Goal: Task Accomplishment & Management: Use online tool/utility

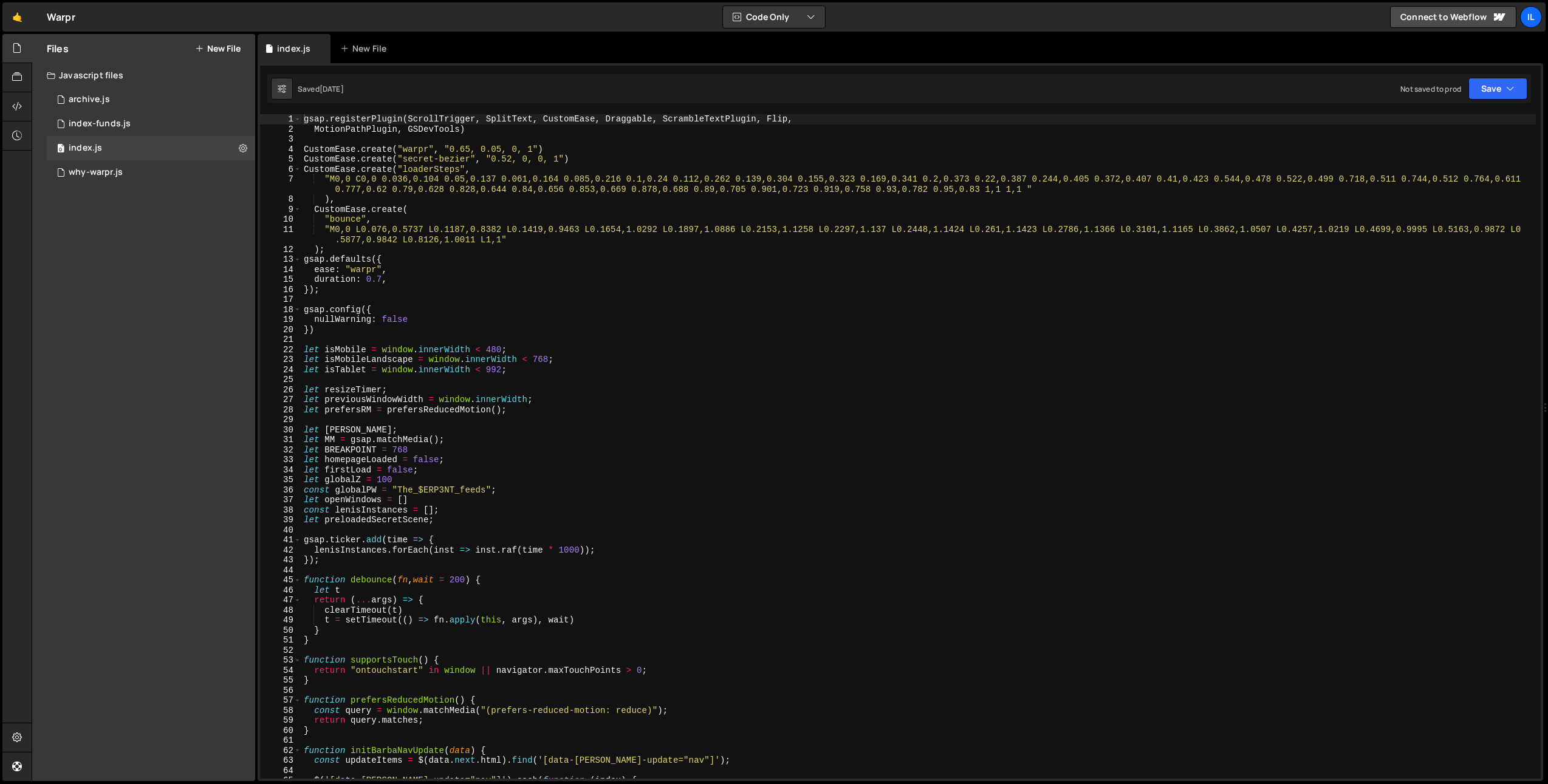
scroll to position [5413, 0]
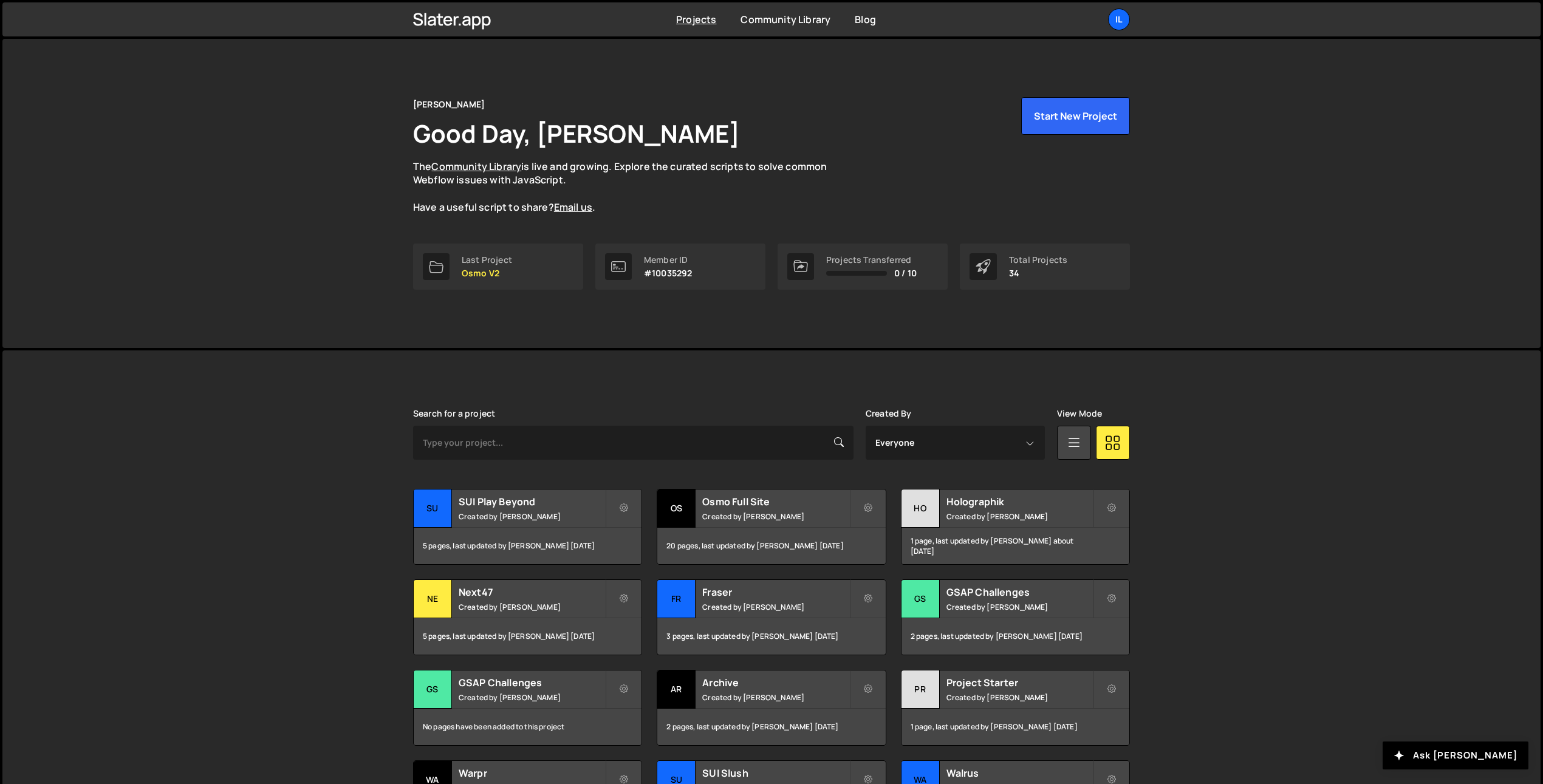
click at [333, 14] on div "Projects Community Library Blog Il Your current team is Ilja van Eck Projects Y…" at bounding box center [772, 19] width 1538 height 34
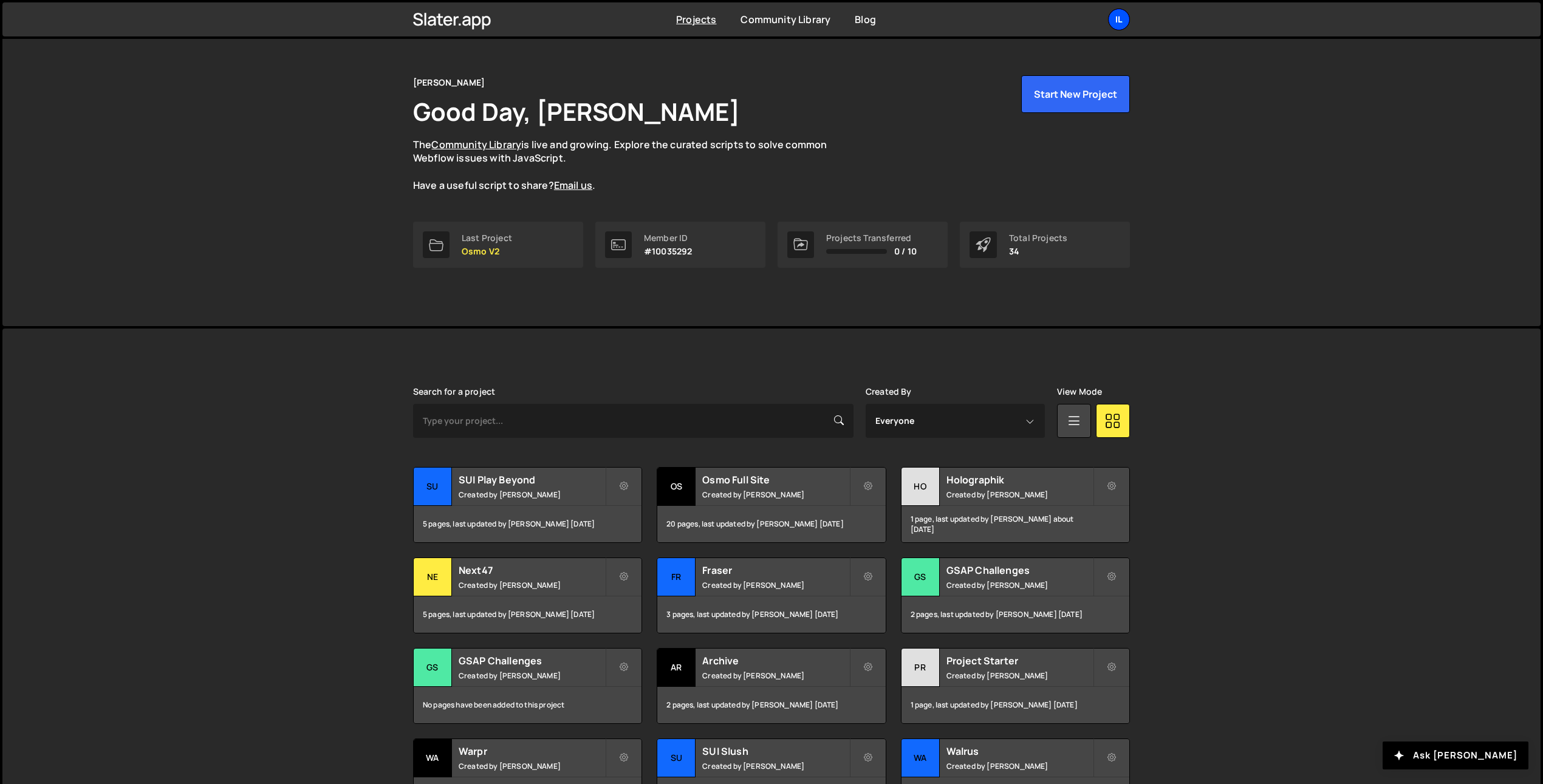
click at [1123, 16] on div "Il" at bounding box center [1119, 19] width 22 height 22
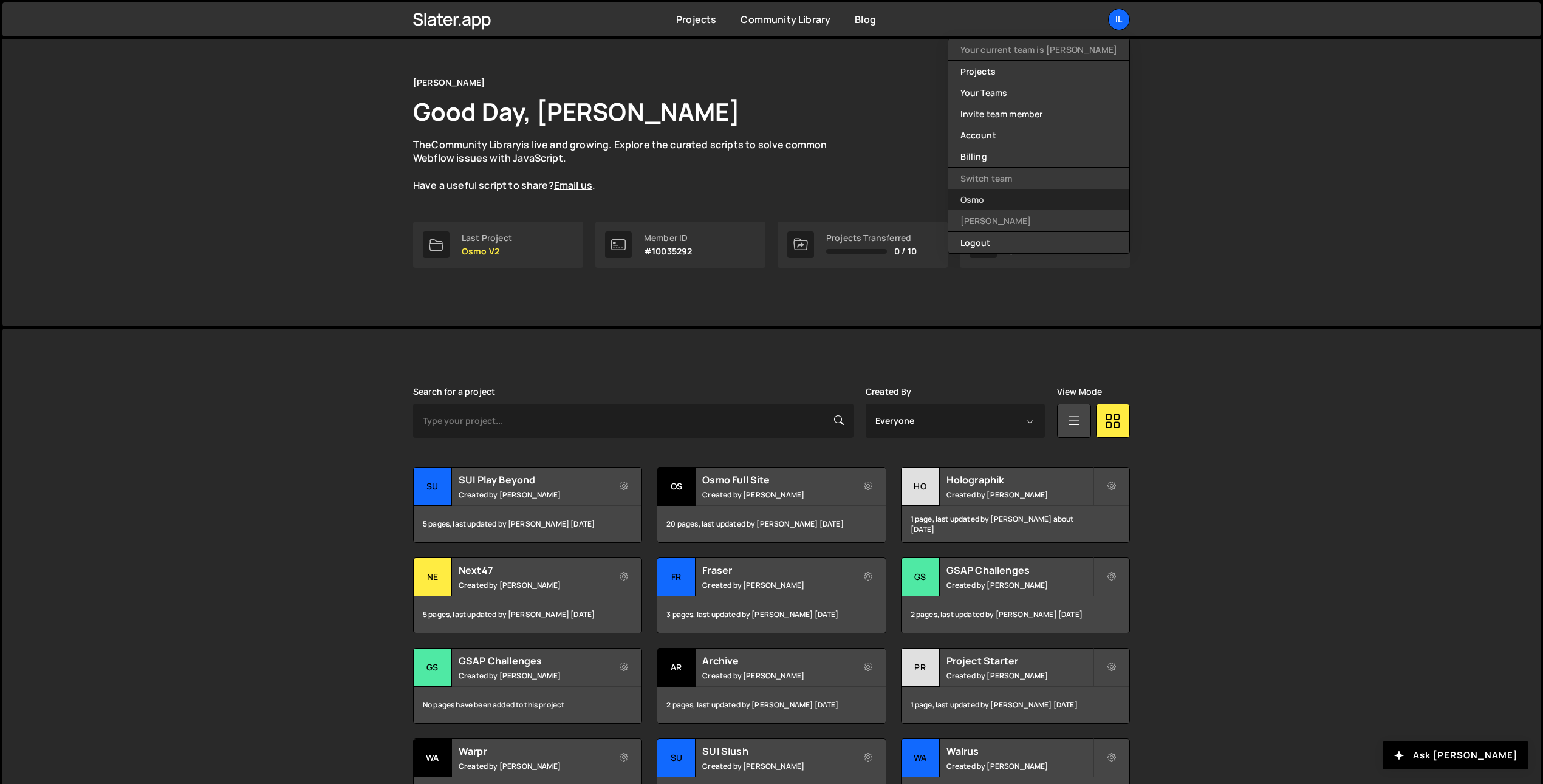
click at [1042, 203] on link "Osmo" at bounding box center [1039, 200] width 181 height 21
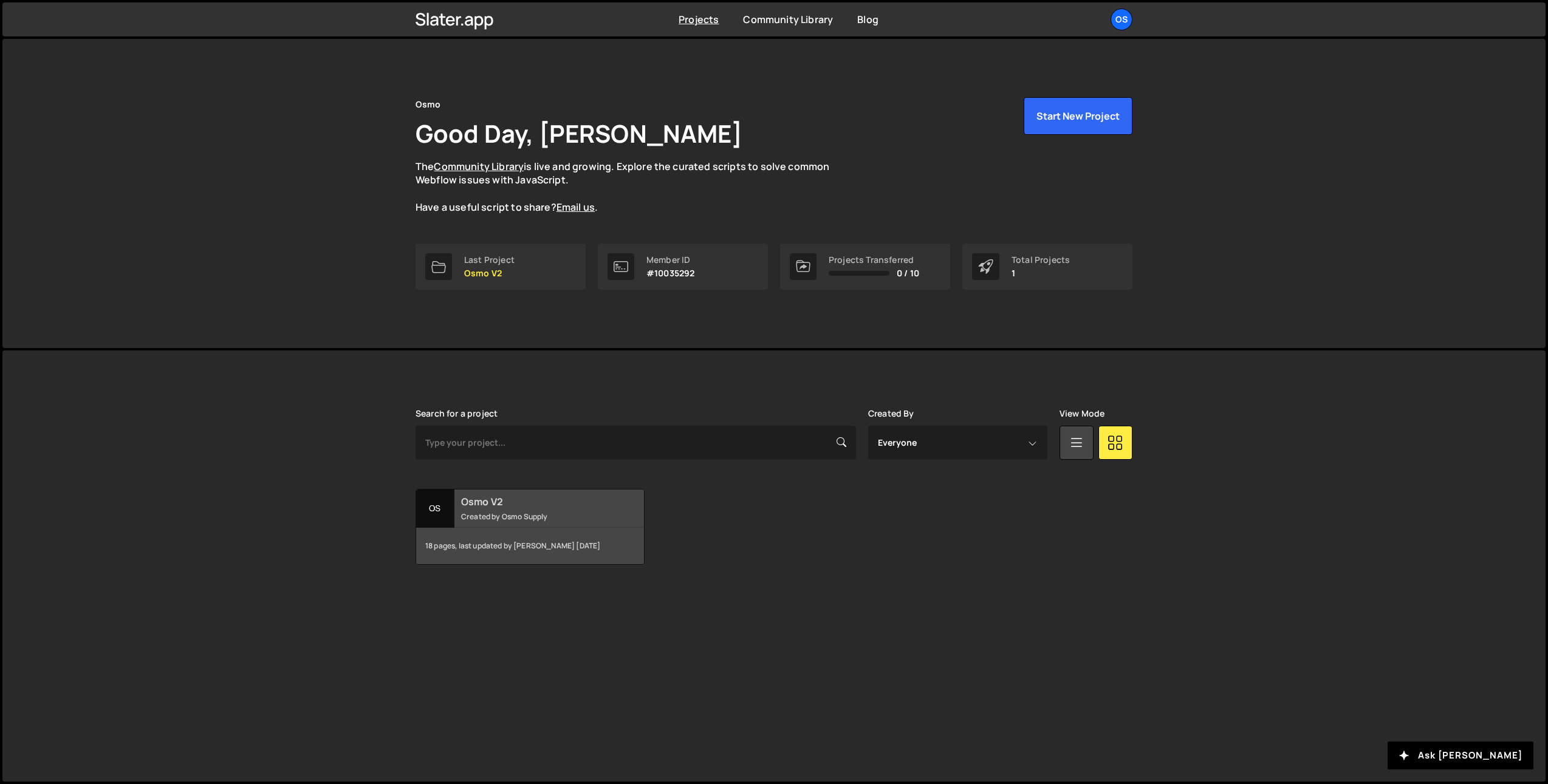
click at [477, 498] on h2 "Osmo V2" at bounding box center [534, 501] width 147 height 14
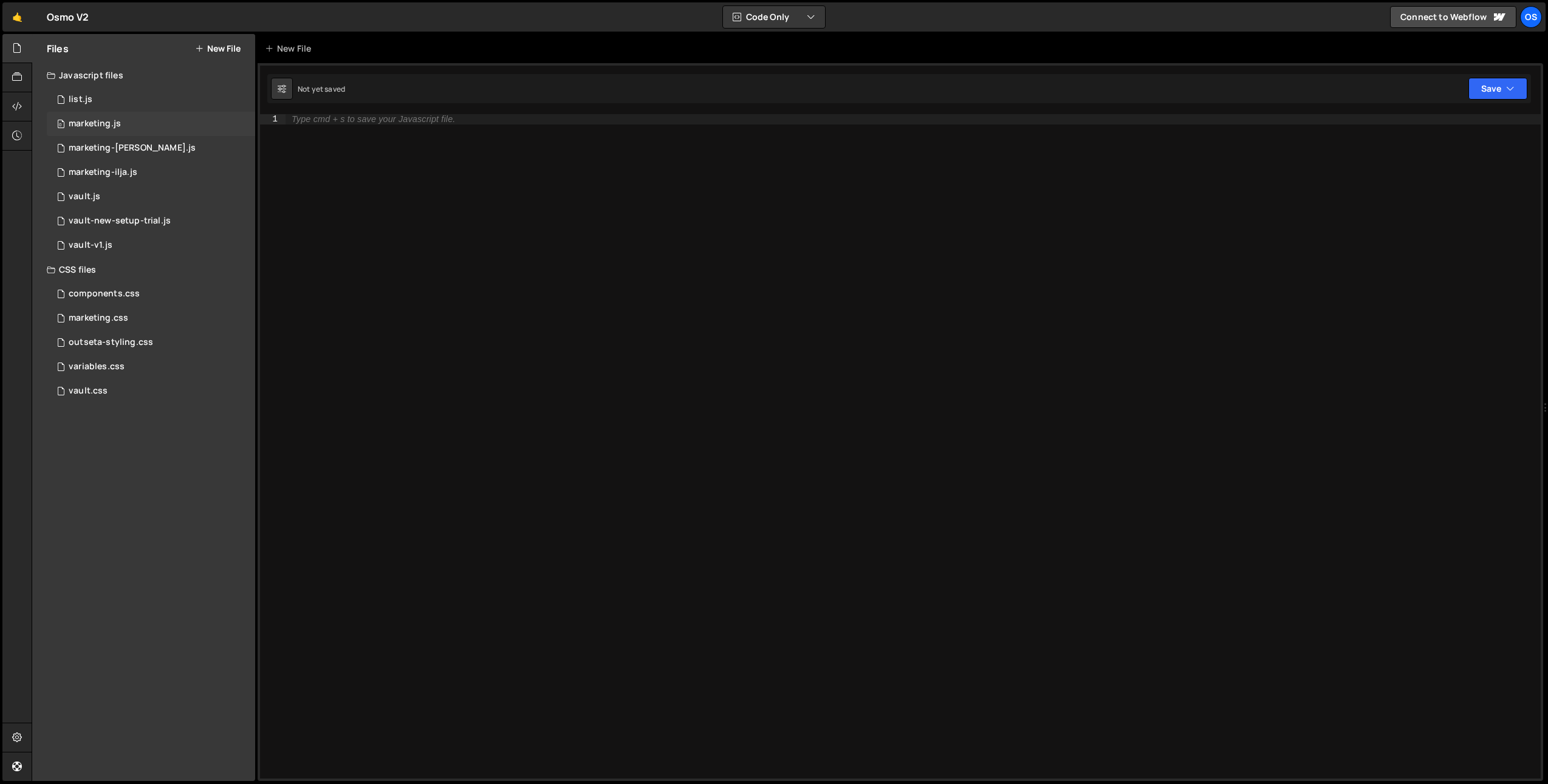
click at [163, 122] on div "0 marketing.js 0" at bounding box center [151, 123] width 208 height 24
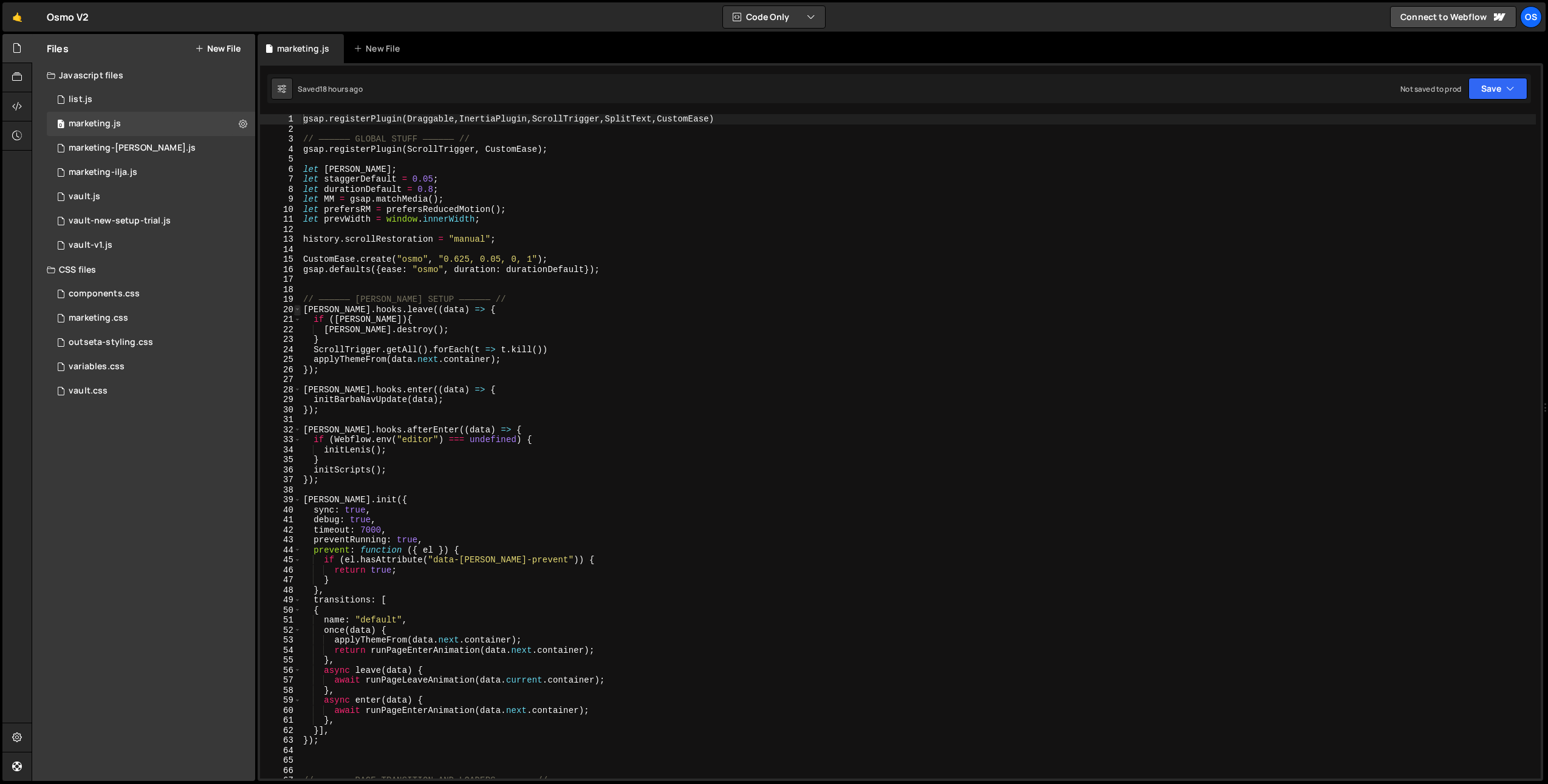
click at [299, 308] on span at bounding box center [297, 310] width 7 height 11
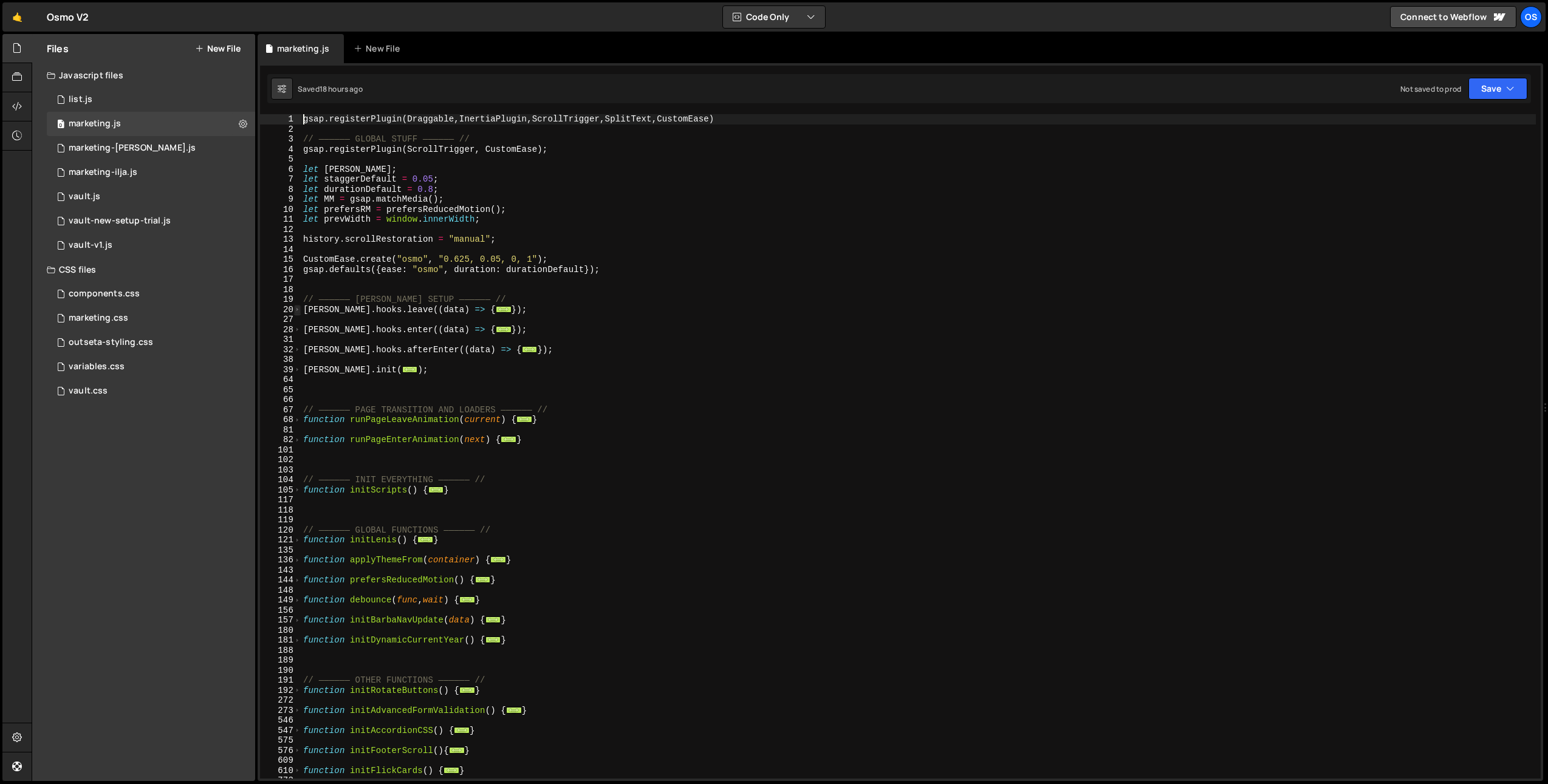
scroll to position [405, 0]
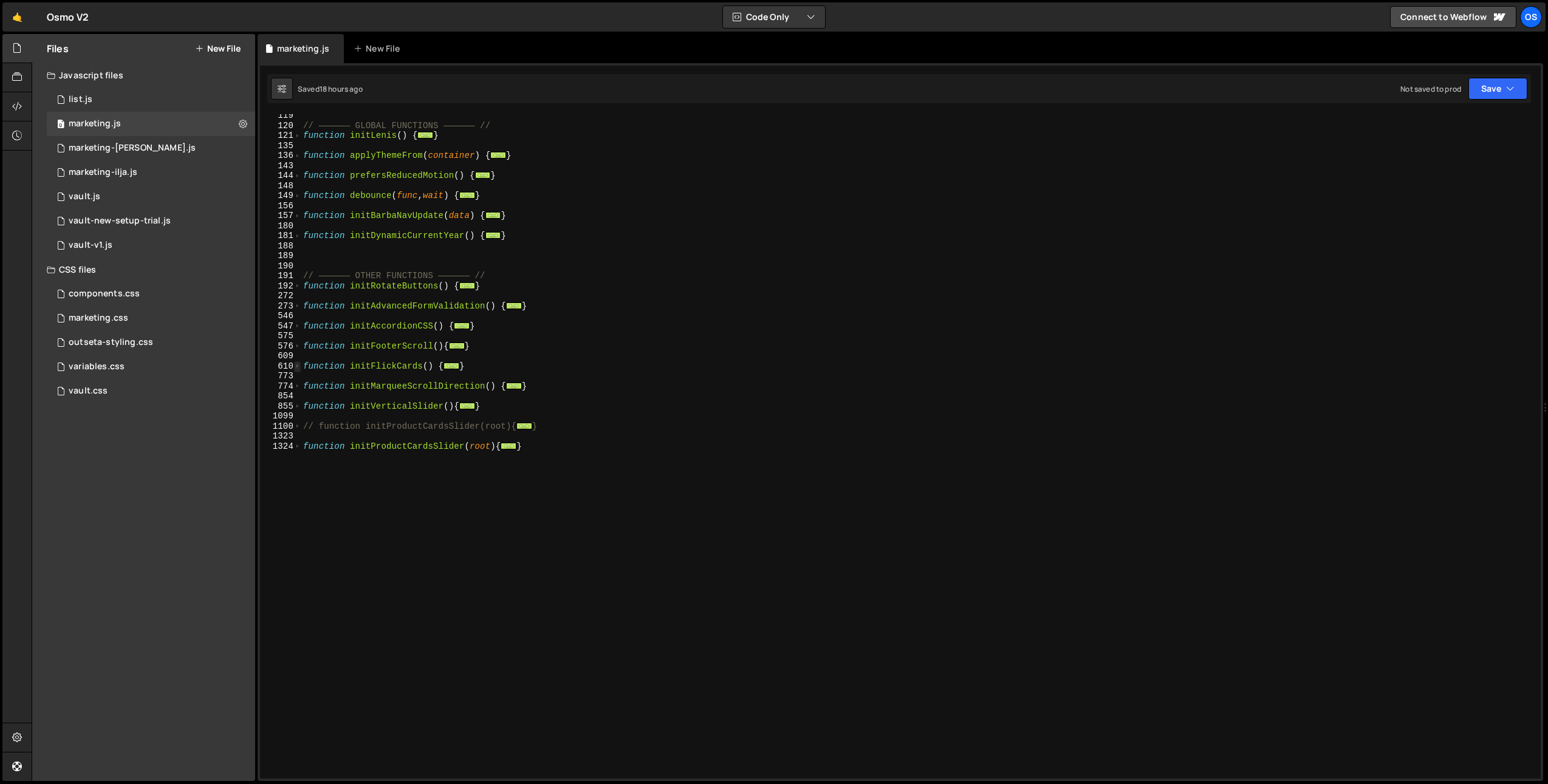
click at [298, 366] on span at bounding box center [297, 366] width 7 height 11
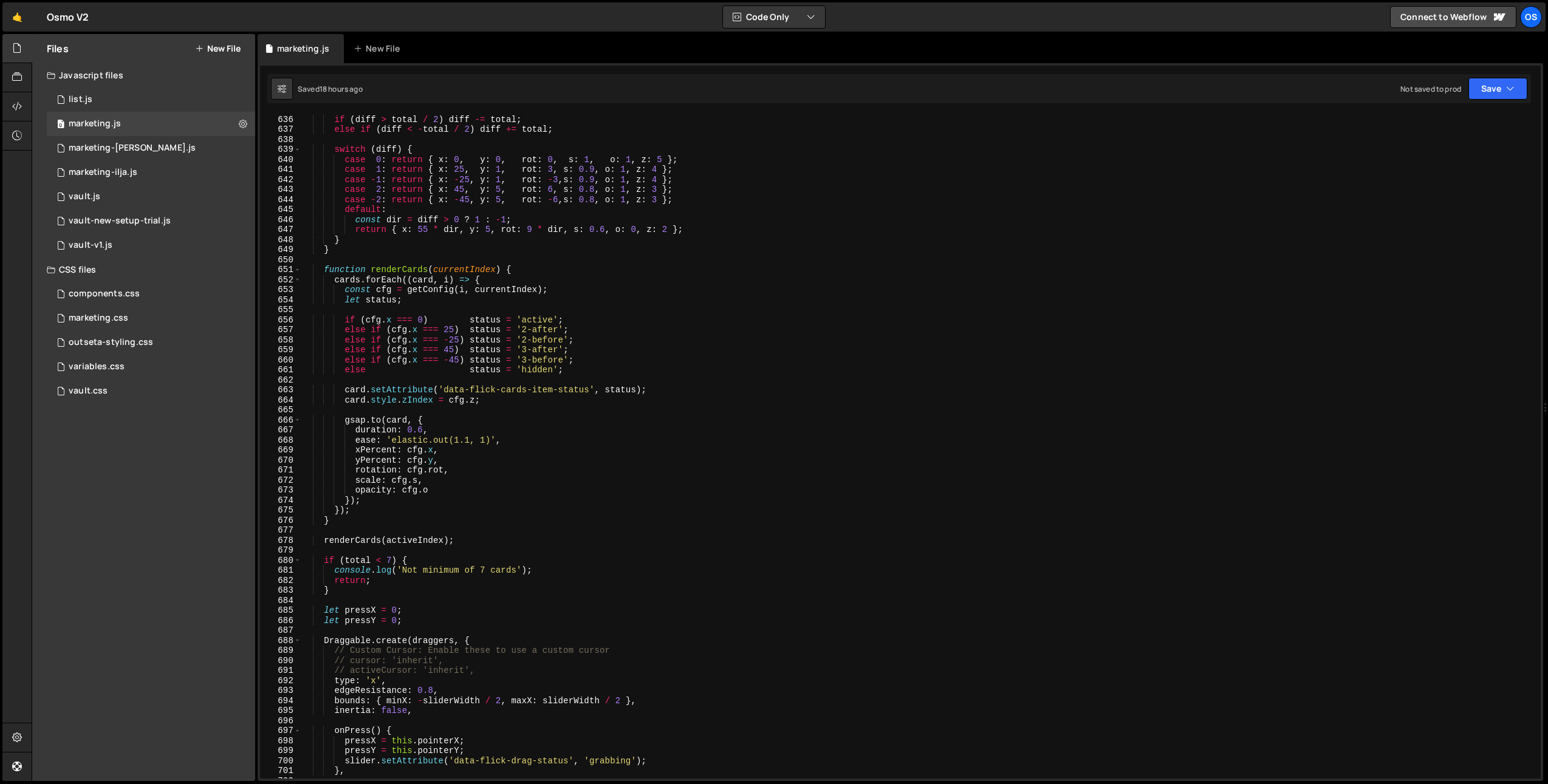
scroll to position [996, 0]
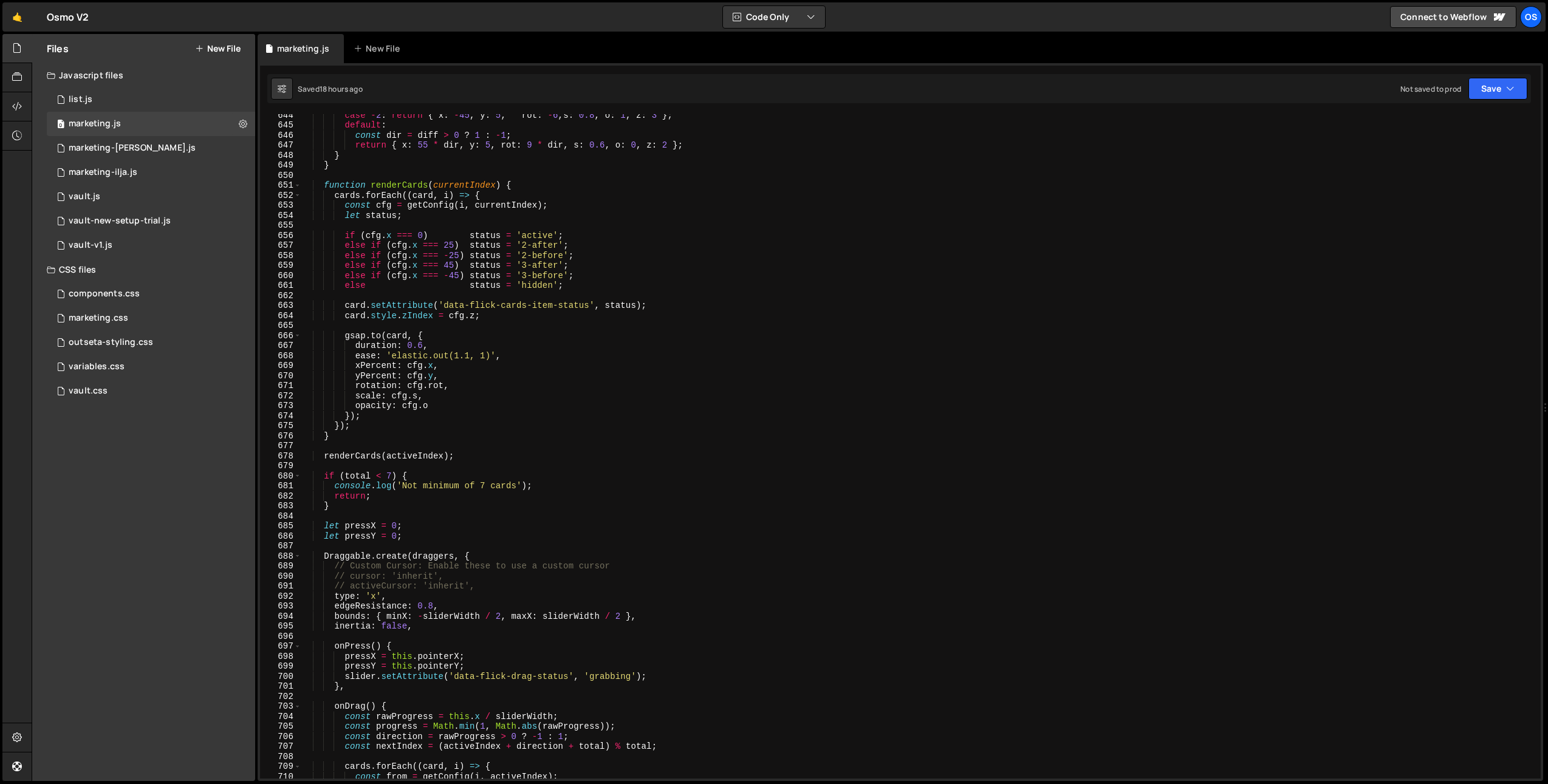
click at [372, 527] on div "case - 2 : return { x : - 45 , y : 5 , rot : - 6 , s : 0.8 , o : 1 , z : 3 } ; …" at bounding box center [918, 452] width 1236 height 685
drag, startPoint x: 401, startPoint y: 527, endPoint x: 371, endPoint y: 529, distance: 30.1
click at [371, 529] on div "case - 2 : return { x : - 45 , y : 5 , rot : - 6 , s : 0.8 , o : 1 , z : 3 } ; …" at bounding box center [918, 452] width 1236 height 685
click at [370, 536] on div "case - 2 : return { x : - 45 , y : 5 , rot : - 6 , s : 0.8 , o : 1 , z : 3 } ; …" at bounding box center [918, 452] width 1236 height 685
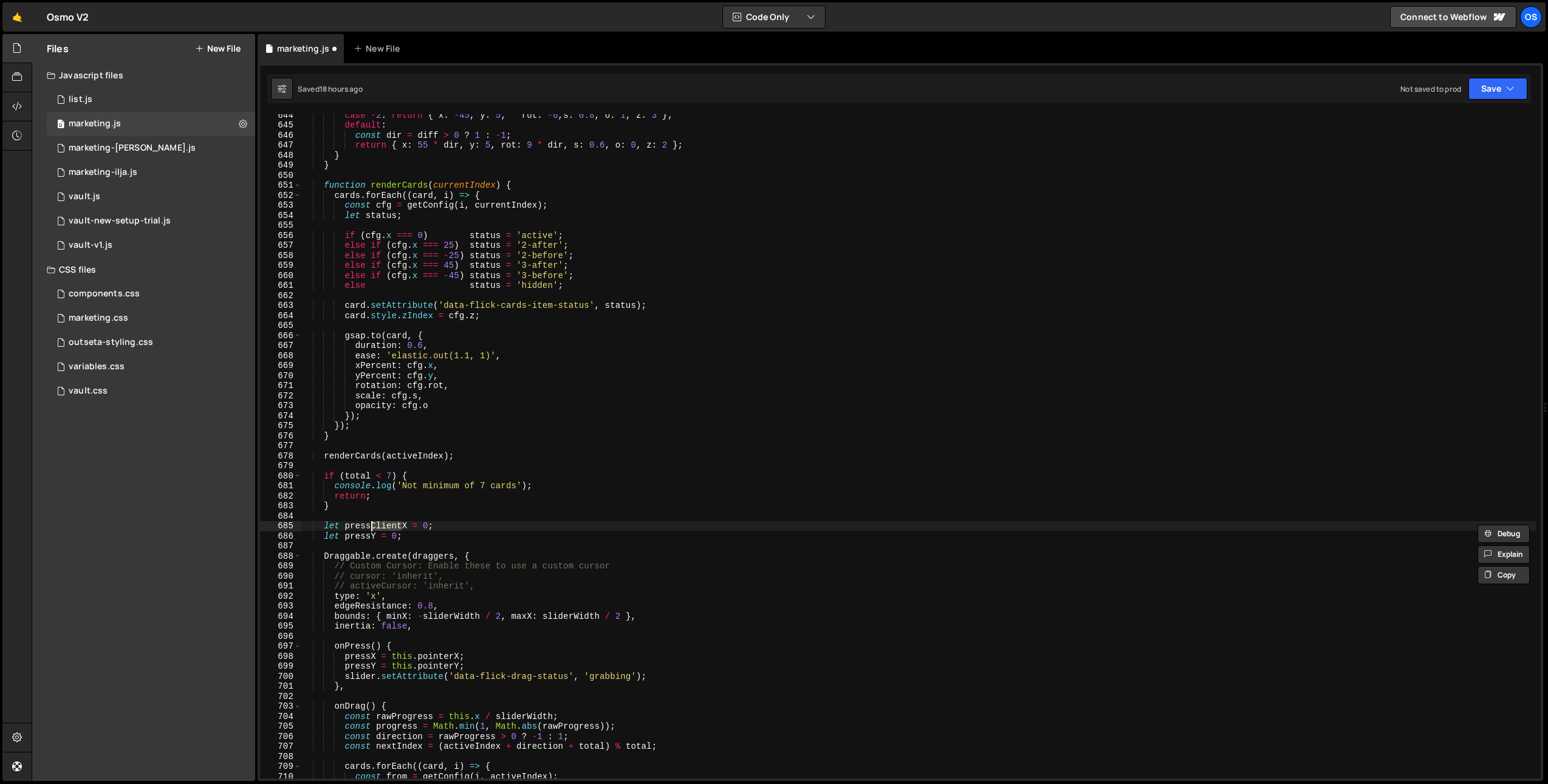
paste textarea "Client"
type textarea "let pressClientY = 0;"
